Goal: Task Accomplishment & Management: Use online tool/utility

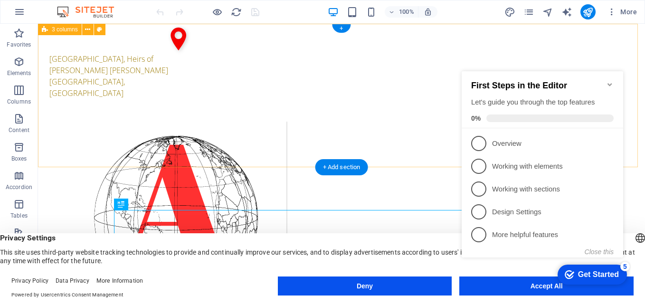
click at [585, 38] on div "[GEOGRAPHIC_DATA], Heirs of [PERSON_NAME] [PERSON_NAME] [GEOGRAPHIC_DATA], [GEO…" at bounding box center [341, 222] width 607 height 397
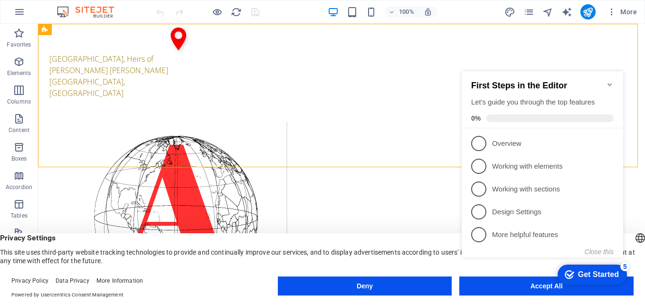
click at [610, 81] on icon "Minimize checklist" at bounding box center [610, 85] width 8 height 8
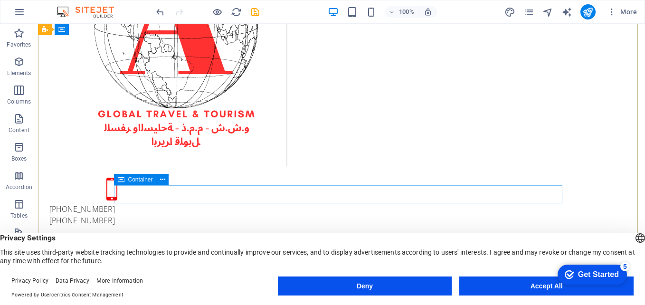
scroll to position [237, 0]
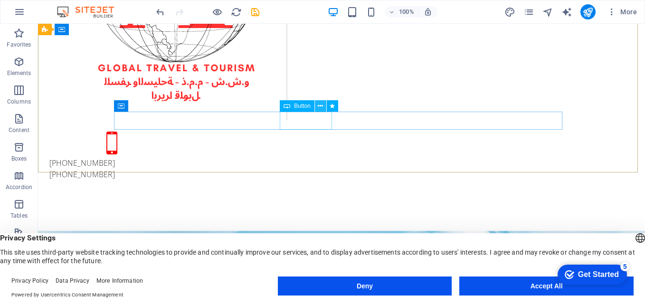
click at [320, 106] on icon at bounding box center [320, 106] width 5 height 10
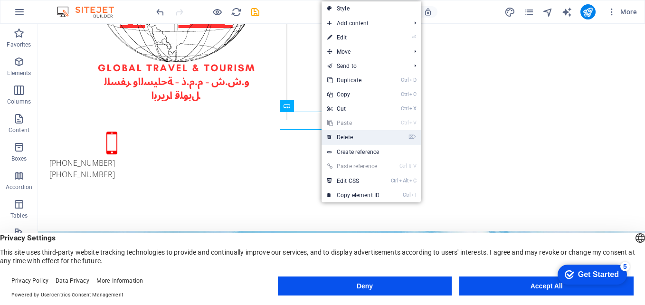
click at [348, 136] on link "⌦ Delete" at bounding box center [353, 137] width 64 height 14
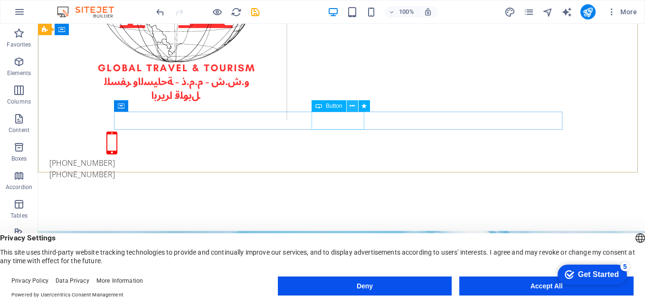
click at [353, 106] on icon at bounding box center [351, 106] width 5 height 10
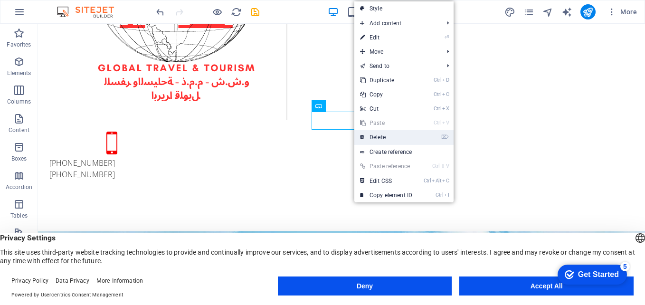
click at [377, 135] on link "⌦ Delete" at bounding box center [386, 137] width 64 height 14
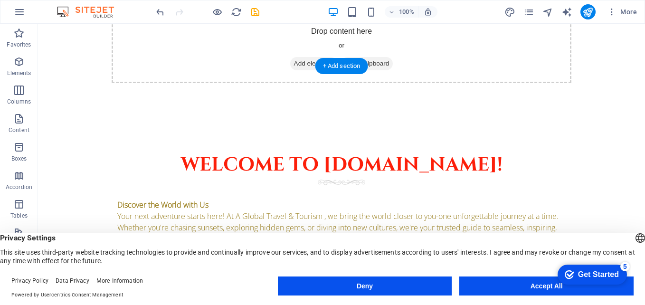
scroll to position [949, 0]
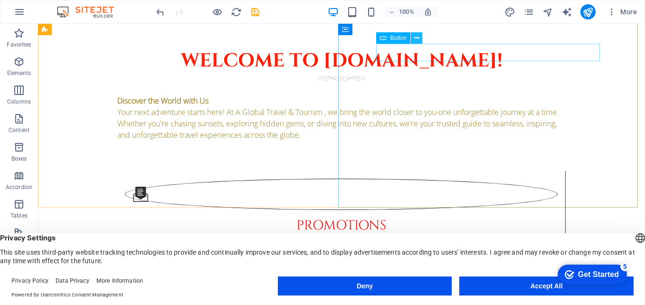
click at [415, 41] on icon at bounding box center [416, 38] width 5 height 10
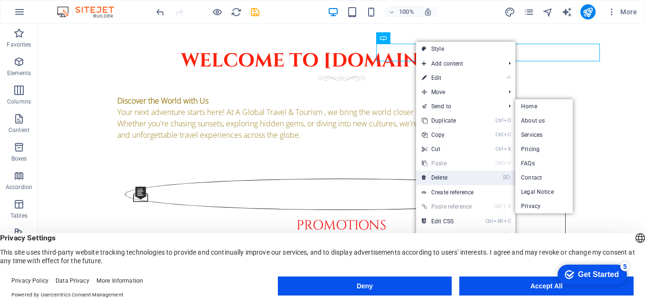
click at [442, 181] on link "⌦ Delete" at bounding box center [448, 177] width 64 height 14
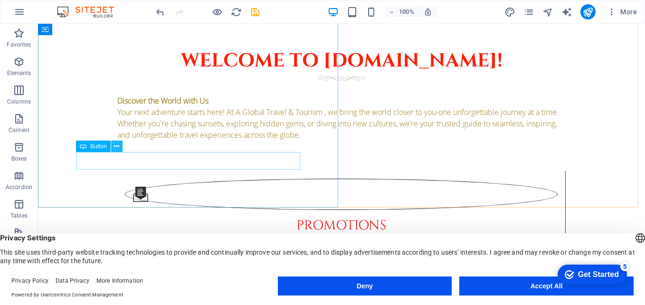
click at [114, 146] on icon at bounding box center [116, 146] width 5 height 10
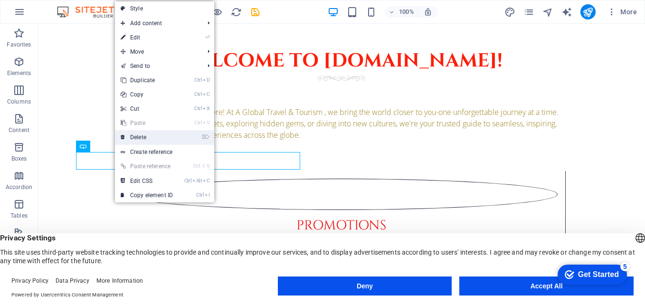
click at [137, 139] on link "⌦ Delete" at bounding box center [147, 137] width 64 height 14
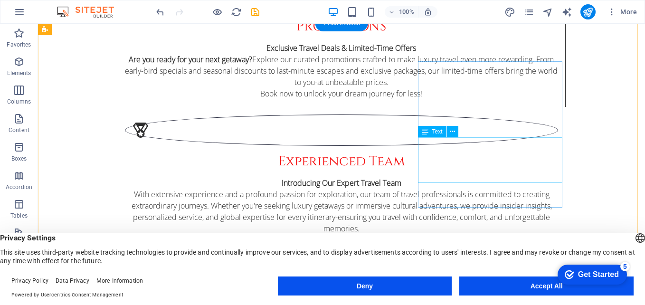
scroll to position [1092, 0]
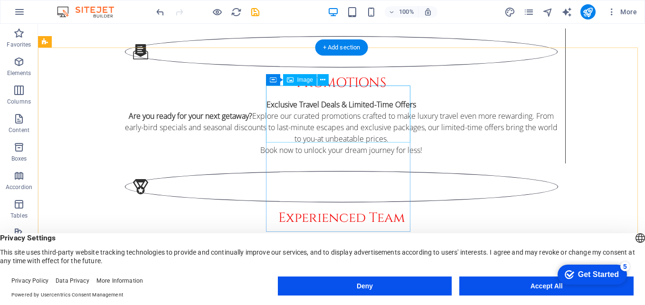
click at [304, 78] on span "Image" at bounding box center [305, 80] width 16 height 6
click at [305, 82] on span "Image" at bounding box center [305, 80] width 16 height 6
click at [301, 80] on span "Image" at bounding box center [305, 80] width 16 height 6
click at [298, 80] on span "Image" at bounding box center [305, 80] width 16 height 6
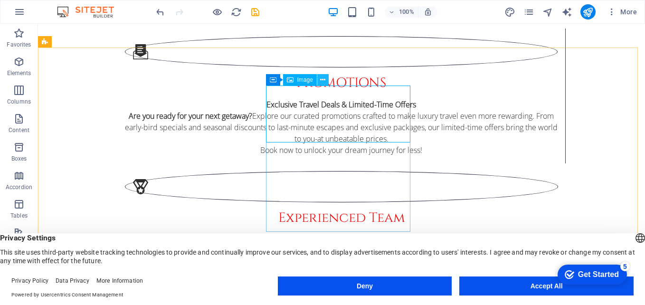
click at [323, 80] on icon at bounding box center [322, 80] width 5 height 10
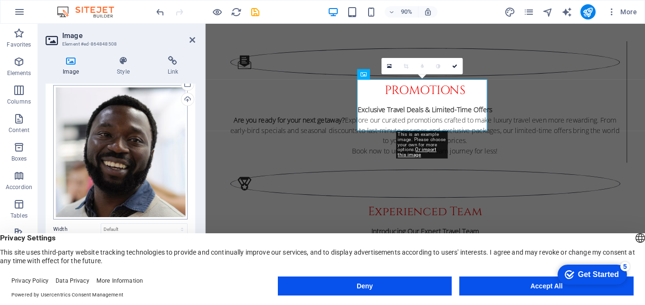
scroll to position [0, 0]
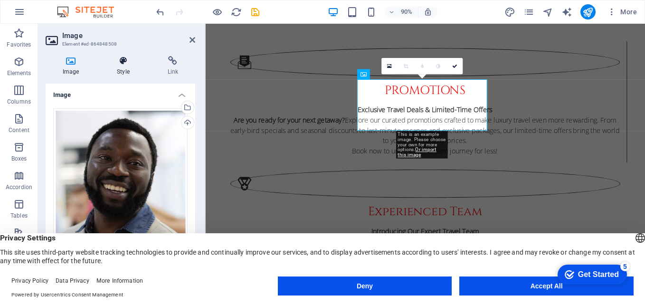
click at [123, 63] on icon at bounding box center [123, 60] width 47 height 9
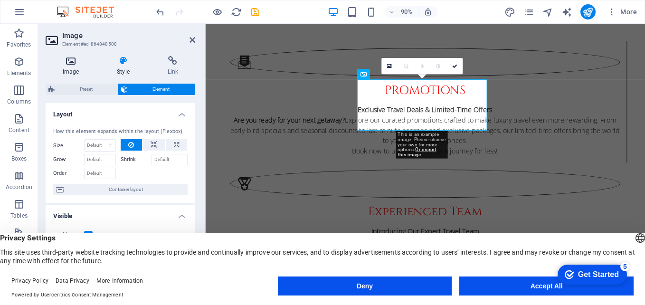
click at [68, 65] on icon at bounding box center [71, 60] width 50 height 9
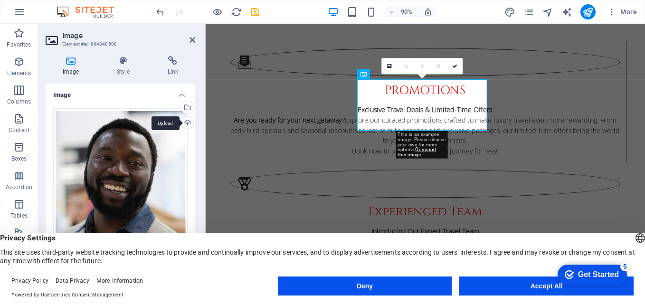
click at [185, 120] on div "Upload" at bounding box center [186, 123] width 14 height 14
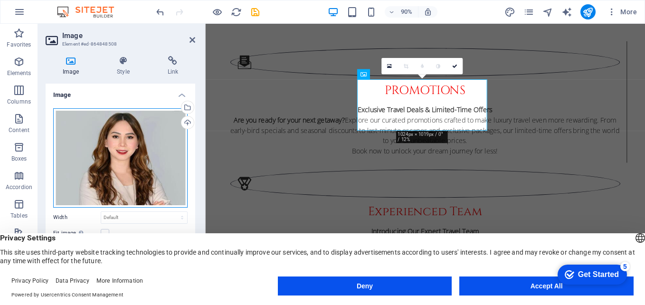
click at [149, 153] on div "Drag files here, click to choose files or select files from Files or our free s…" at bounding box center [120, 157] width 134 height 99
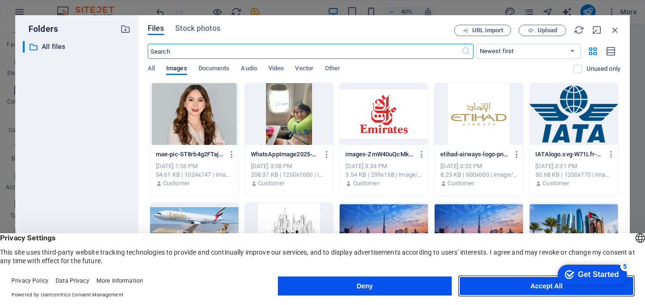
click at [540, 286] on button "Accept All" at bounding box center [546, 285] width 174 height 19
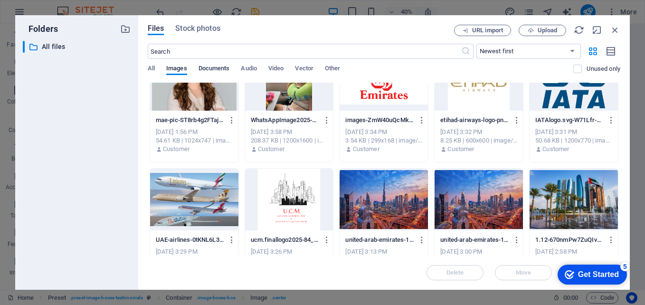
scroll to position [47, 0]
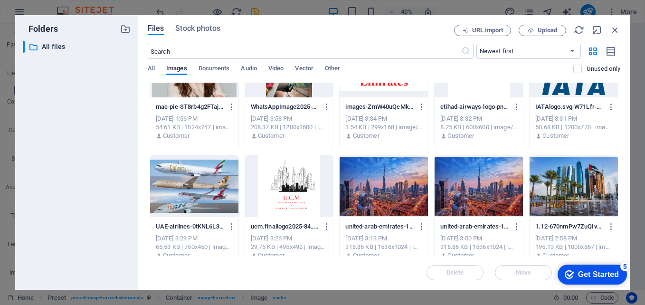
click at [196, 89] on div at bounding box center [194, 67] width 88 height 62
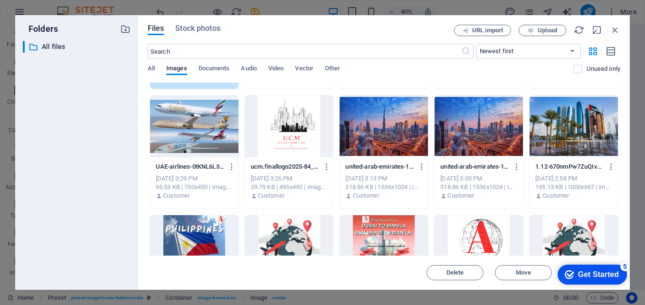
scroll to position [190, 0]
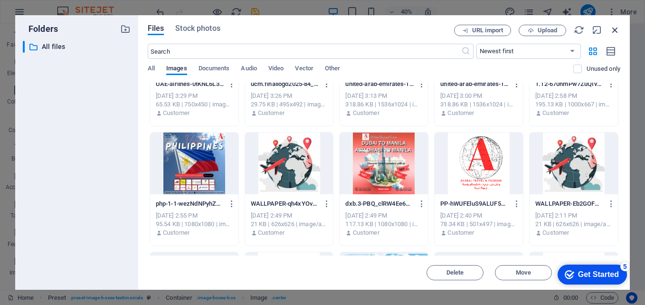
click at [615, 32] on icon "button" at bounding box center [614, 30] width 10 height 10
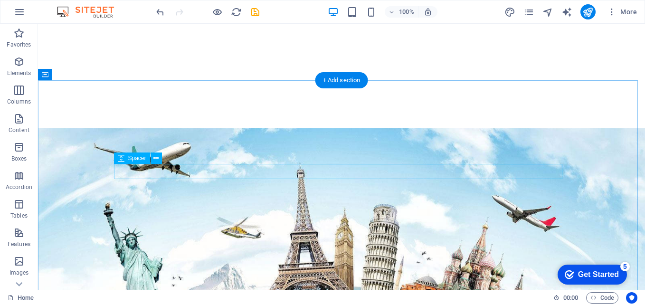
scroll to position [427, 0]
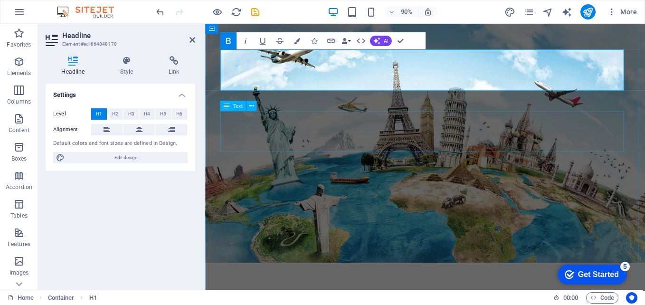
scroll to position [332, 0]
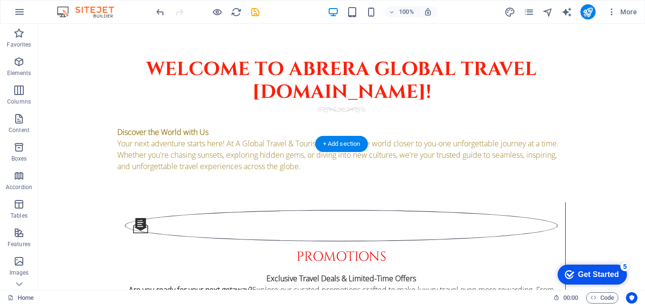
scroll to position [854, 0]
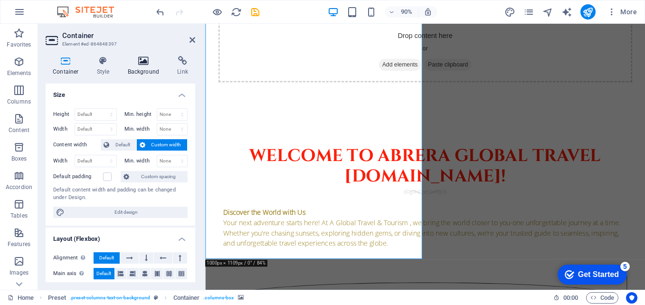
click at [143, 75] on h4 "Background" at bounding box center [146, 66] width 50 height 20
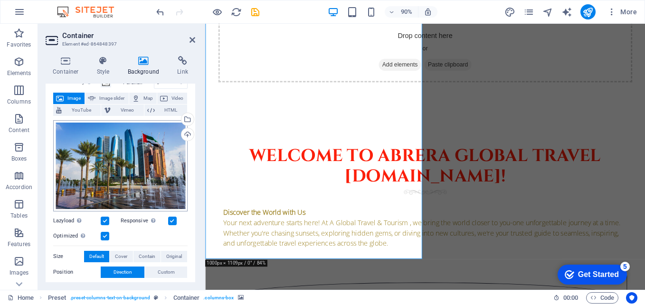
scroll to position [0, 0]
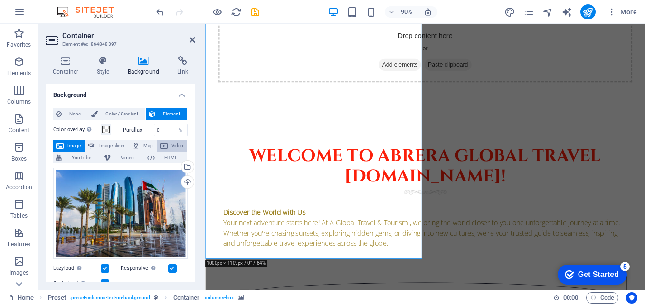
click at [160, 151] on icon at bounding box center [164, 145] width 8 height 11
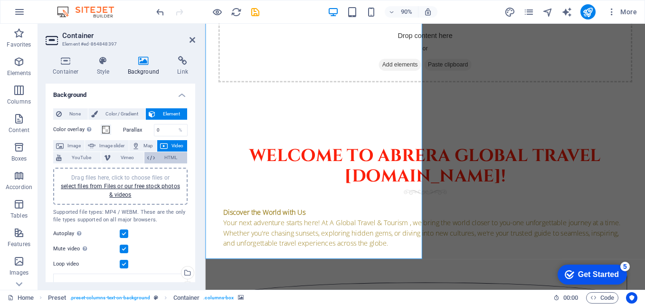
click at [159, 157] on span "HTML" at bounding box center [171, 157] width 27 height 11
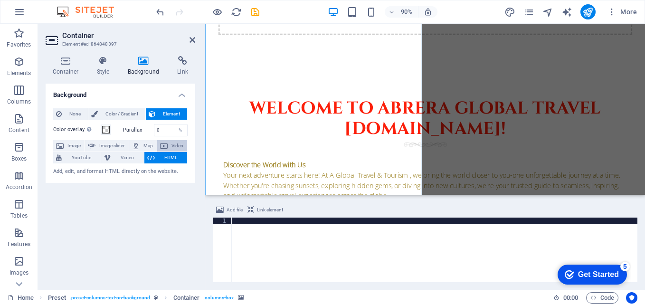
click at [160, 144] on icon at bounding box center [164, 145] width 8 height 11
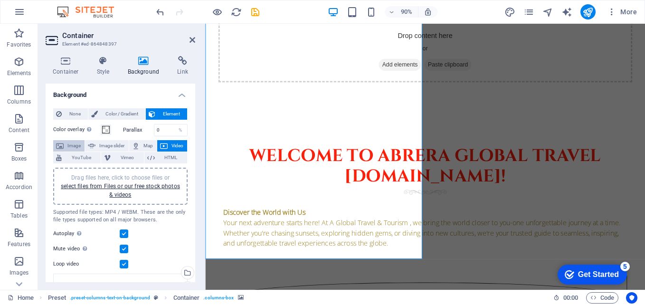
drag, startPoint x: 77, startPoint y: 143, endPoint x: 83, endPoint y: 145, distance: 5.6
click at [79, 143] on span "Image" at bounding box center [73, 145] width 15 height 11
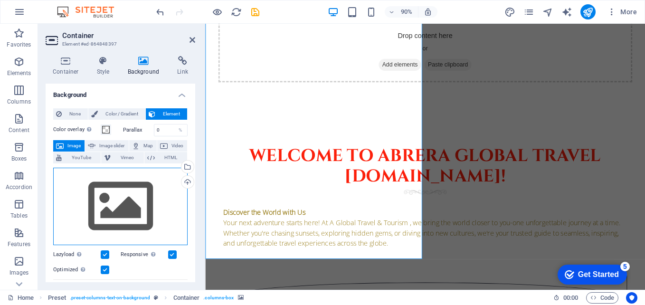
click at [112, 204] on div "Drag files here, click to choose files or select files from Files or our free s…" at bounding box center [120, 207] width 134 height 78
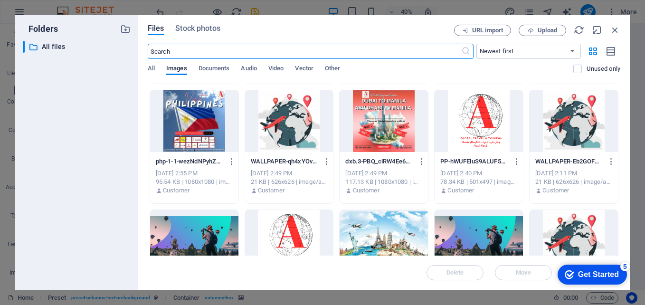
scroll to position [332, 0]
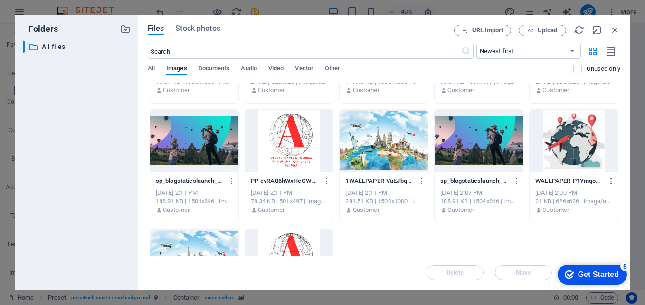
click at [379, 145] on div at bounding box center [383, 141] width 88 height 62
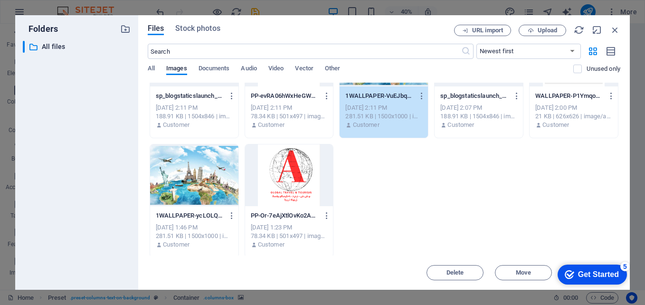
scroll to position [420, 0]
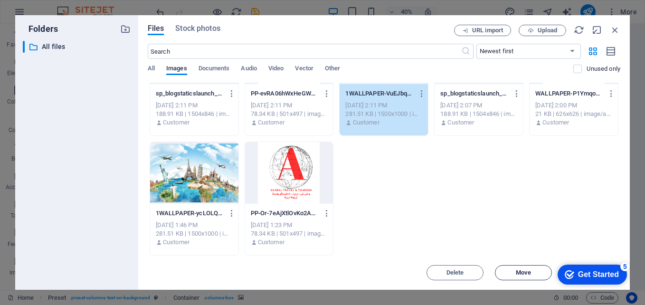
click at [521, 272] on span "Move" at bounding box center [522, 273] width 15 height 6
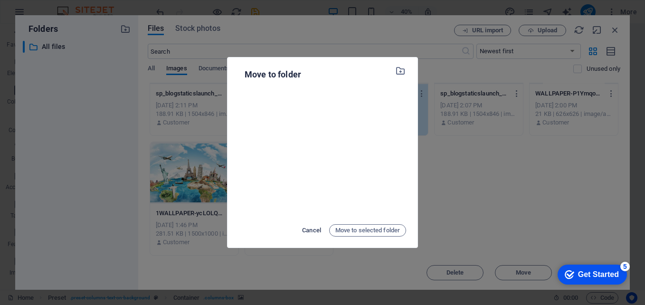
click at [307, 225] on span "Cancel" at bounding box center [311, 229] width 19 height 11
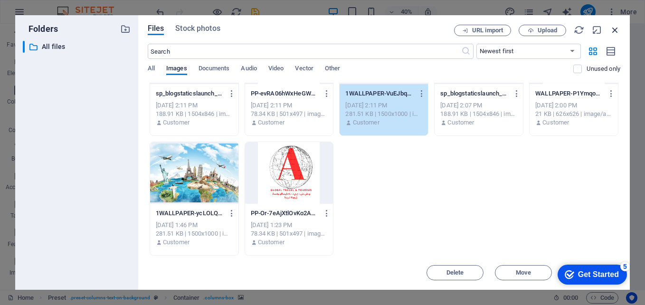
click at [614, 30] on icon "button" at bounding box center [614, 30] width 10 height 10
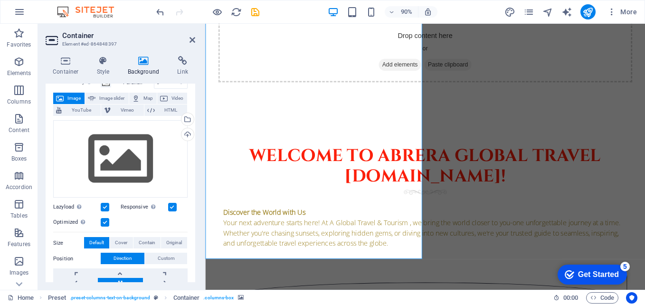
scroll to position [0, 0]
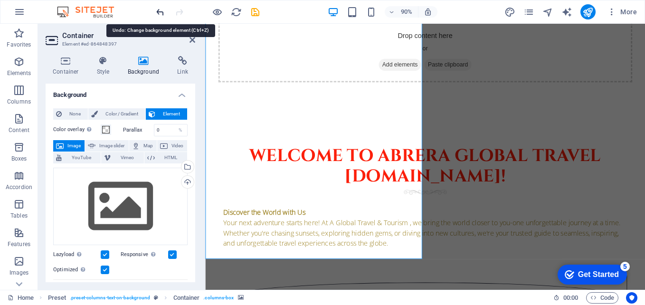
click at [162, 11] on icon "undo" at bounding box center [160, 12] width 11 height 11
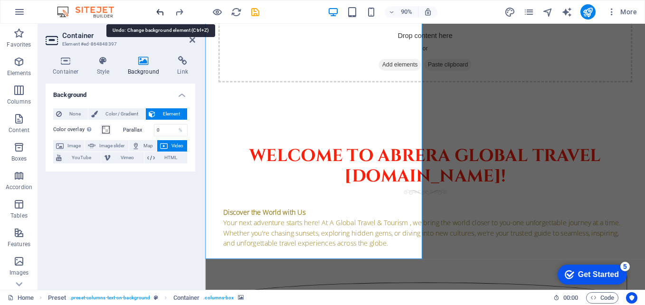
click at [162, 12] on icon "undo" at bounding box center [160, 12] width 11 height 11
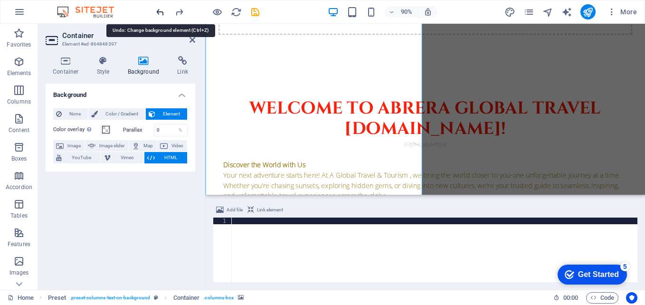
click at [162, 12] on icon "undo" at bounding box center [160, 12] width 11 height 11
click at [162, 11] on icon "undo" at bounding box center [160, 12] width 11 height 11
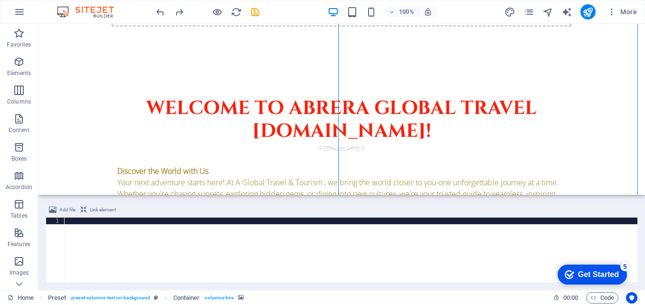
click at [435, 197] on div "Add file Link element 1 ההההההההההההההההההההההההההההההההההההההההההההההההההההההה…" at bounding box center [341, 242] width 607 height 93
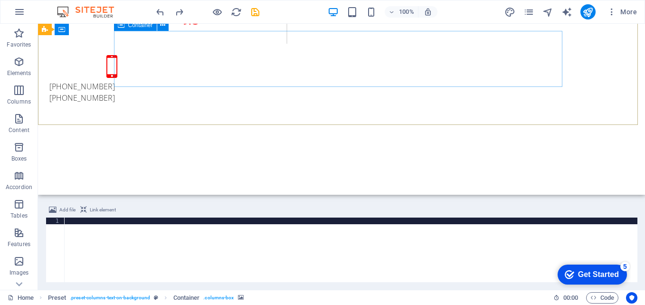
scroll to position [313, 0]
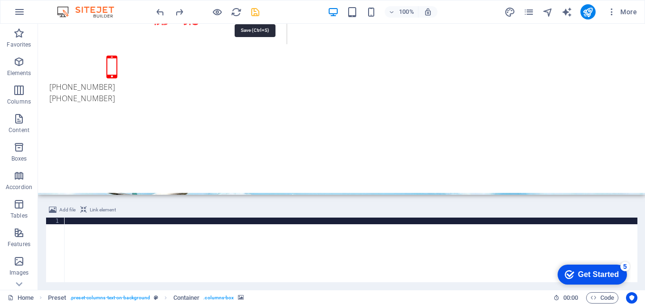
click at [254, 11] on icon "save" at bounding box center [255, 12] width 11 height 11
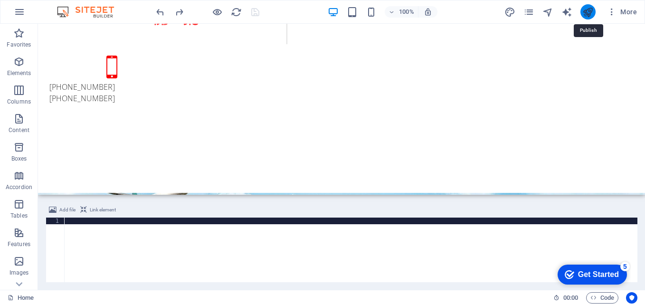
click at [589, 11] on icon "publish" at bounding box center [587, 12] width 11 height 11
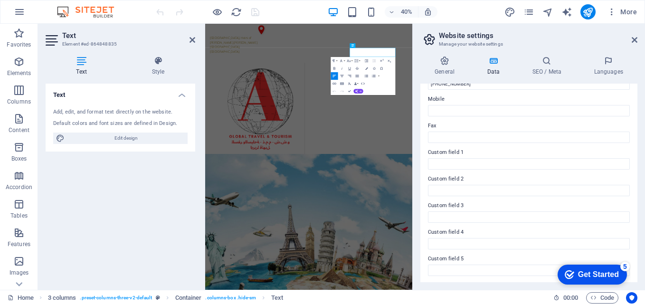
scroll to position [258, 0]
drag, startPoint x: 475, startPoint y: 16, endPoint x: 633, endPoint y: 37, distance: 159.1
click at [633, 37] on icon at bounding box center [634, 40] width 6 height 8
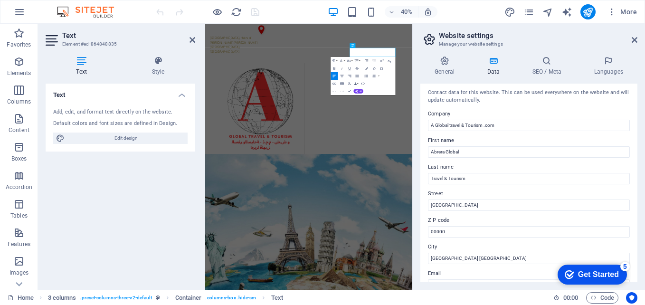
scroll to position [0, 0]
click at [631, 37] on icon at bounding box center [634, 40] width 6 height 8
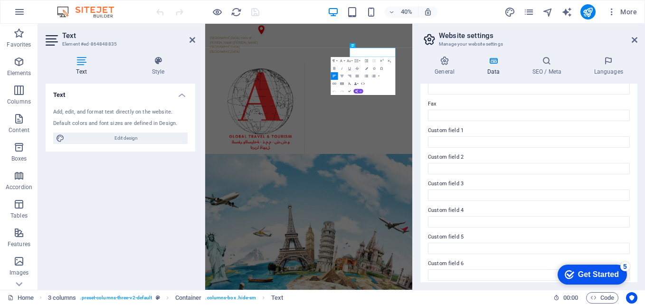
scroll to position [258, 0]
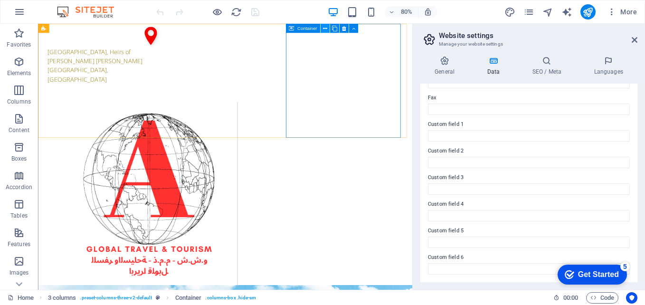
click at [327, 28] on icon at bounding box center [325, 28] width 4 height 8
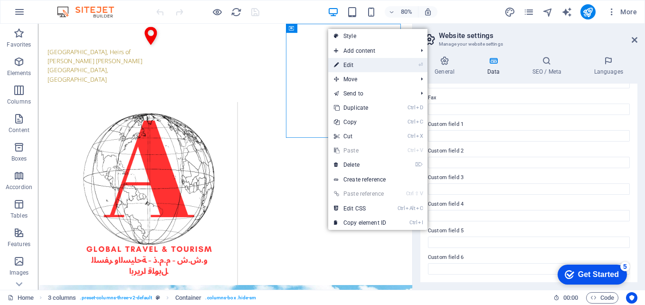
click at [358, 66] on link "⏎ Edit" at bounding box center [360, 65] width 64 height 14
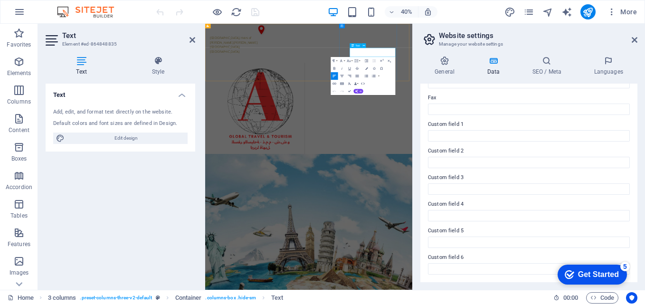
drag, startPoint x: 632, startPoint y: 40, endPoint x: 472, endPoint y: 20, distance: 161.2
click at [632, 40] on icon at bounding box center [634, 40] width 6 height 8
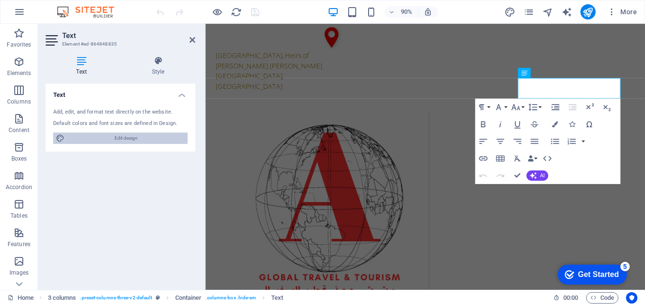
click at [128, 134] on span "Edit design" at bounding box center [125, 137] width 117 height 11
select select "px"
select select "300"
select select "px"
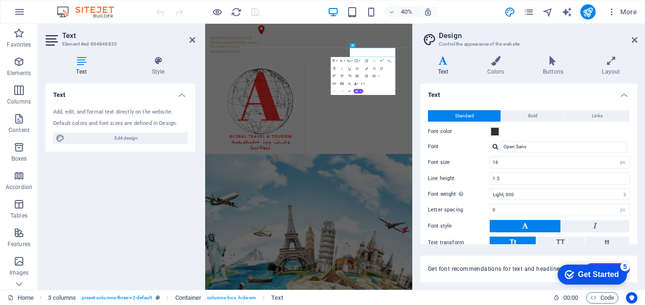
scroll to position [56, 0]
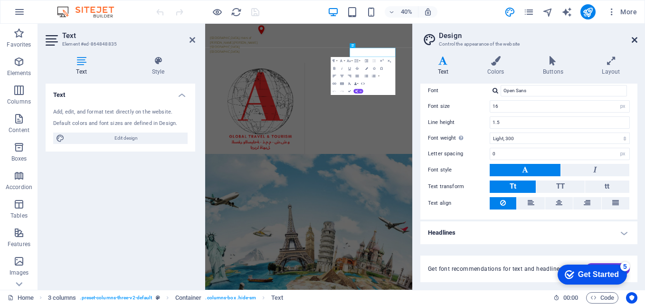
click at [632, 36] on icon at bounding box center [634, 40] width 6 height 8
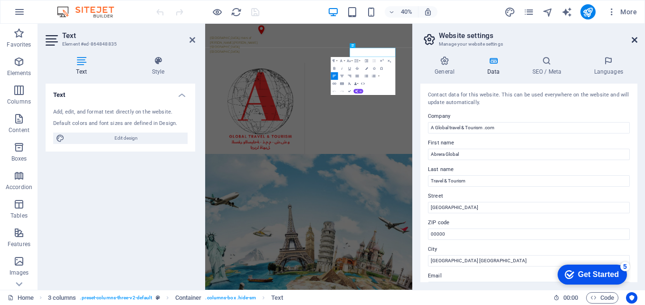
click at [634, 38] on icon at bounding box center [634, 40] width 6 height 8
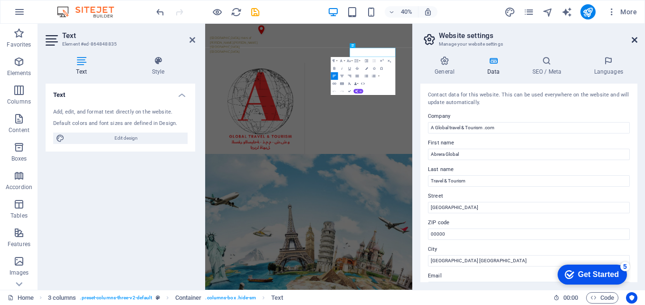
click at [632, 42] on icon at bounding box center [634, 40] width 6 height 8
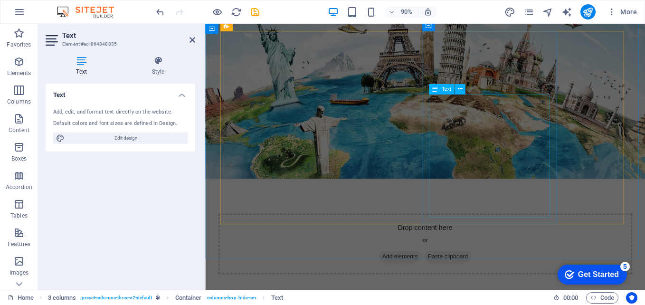
scroll to position [664, 0]
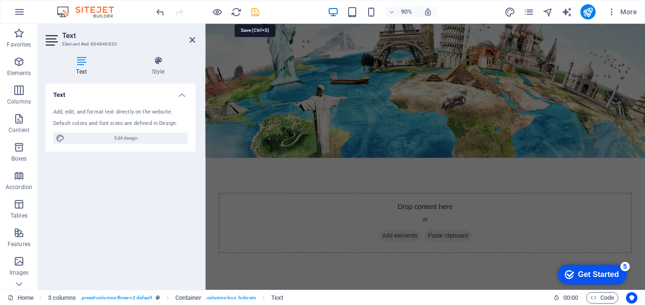
click at [258, 11] on icon "save" at bounding box center [255, 12] width 11 height 11
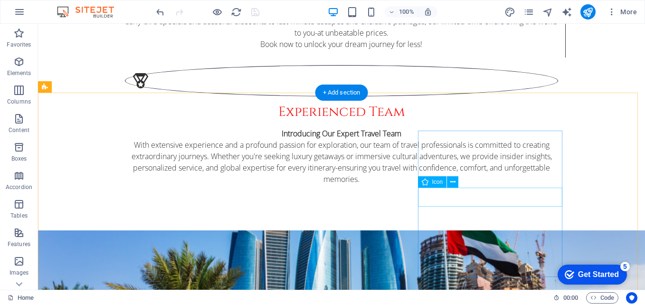
scroll to position [1234, 0]
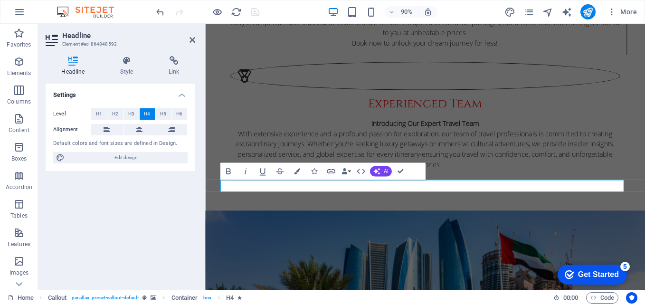
scroll to position [0, 0]
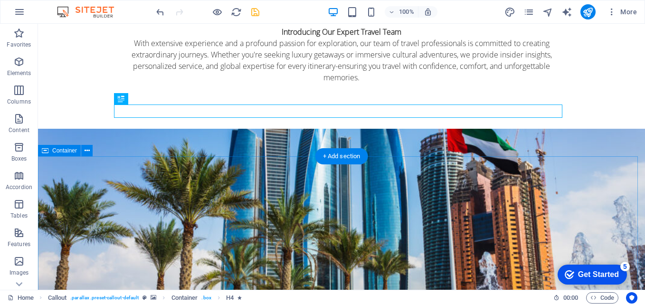
scroll to position [1329, 0]
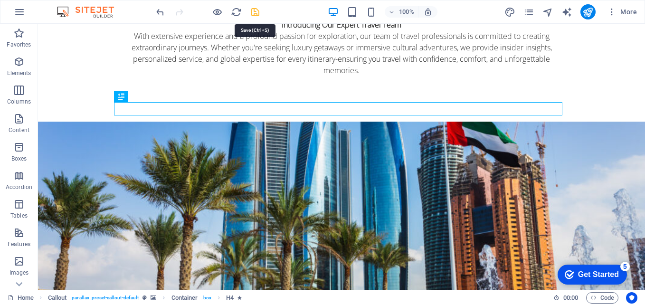
click at [261, 14] on div "100% More" at bounding box center [397, 11] width 486 height 15
click at [251, 10] on icon "save" at bounding box center [255, 12] width 11 height 11
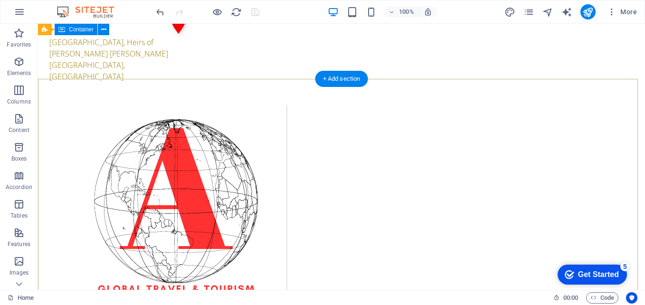
scroll to position [0, 0]
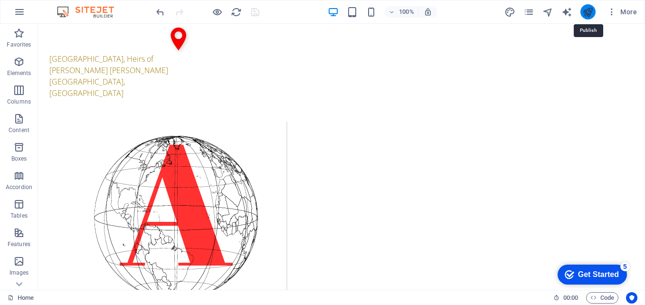
click at [589, 9] on icon "publish" at bounding box center [587, 12] width 11 height 11
